Goal: Book appointment/travel/reservation

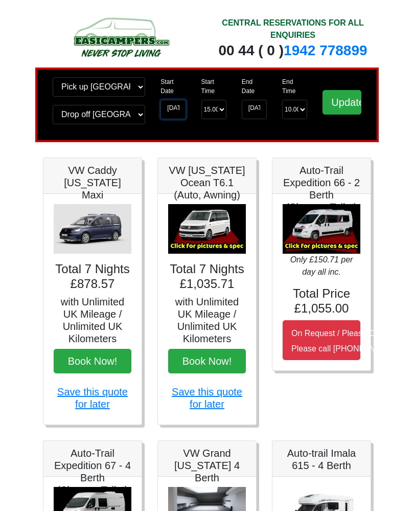
click at [180, 112] on input "[DATE]" at bounding box center [172, 109] width 25 height 19
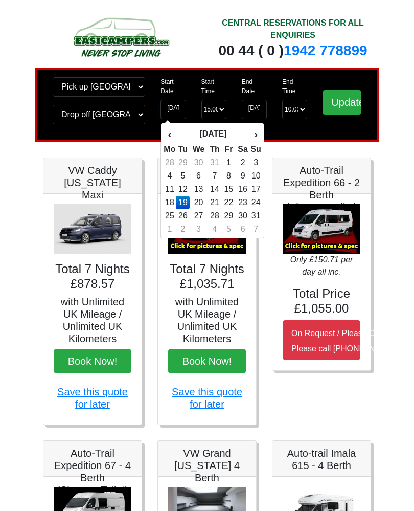
click at [261, 133] on th "›" at bounding box center [255, 133] width 11 height 17
click at [246, 222] on td "27" at bounding box center [243, 215] width 15 height 13
type input "[DATE]"
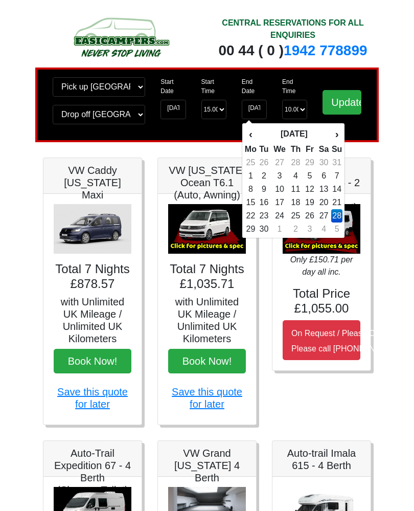
click at [335, 137] on th "›" at bounding box center [336, 133] width 11 height 17
click at [251, 134] on th "‹" at bounding box center [250, 133] width 13 height 17
click at [334, 140] on th "›" at bounding box center [336, 133] width 11 height 17
click at [323, 174] on td "11" at bounding box center [323, 175] width 15 height 13
type input "[DATE]"
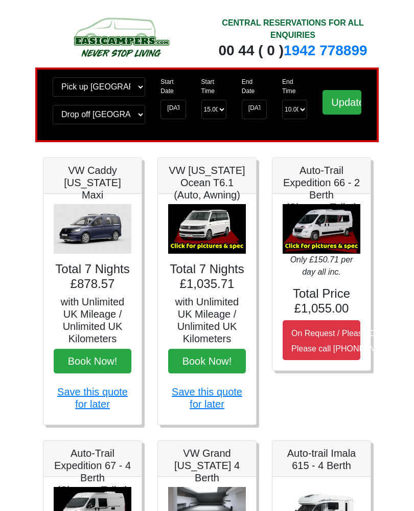
click at [357, 111] on input "Update" at bounding box center [342, 102] width 39 height 25
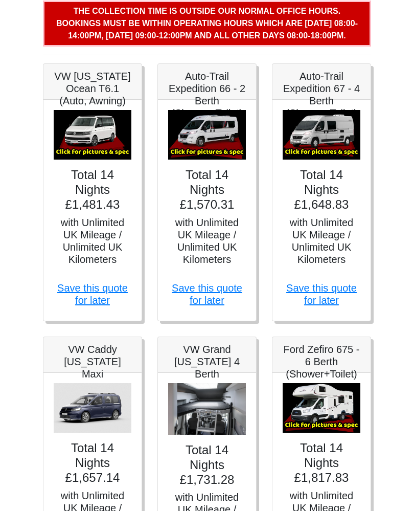
scroll to position [143, 0]
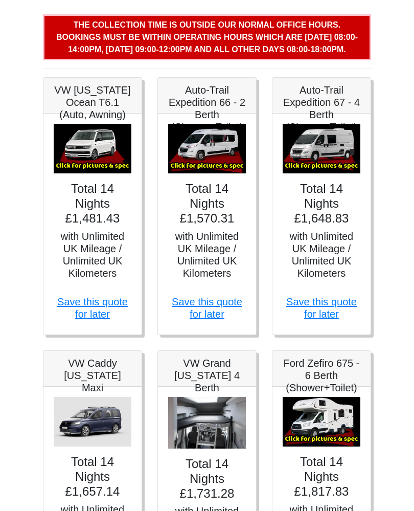
click at [348, 173] on img at bounding box center [322, 149] width 78 height 50
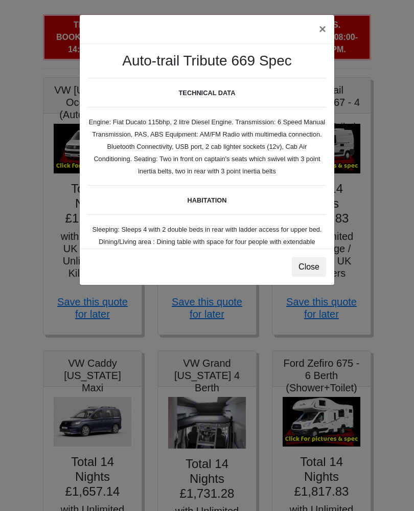
click at [404, 203] on div "× Auto-trail Tribute 669 Spec TECHNICAL DATA Engine: Fiat Ducato 115bhp, 2 litr…" at bounding box center [207, 255] width 414 height 511
